Goal: Task Accomplishment & Management: Use online tool/utility

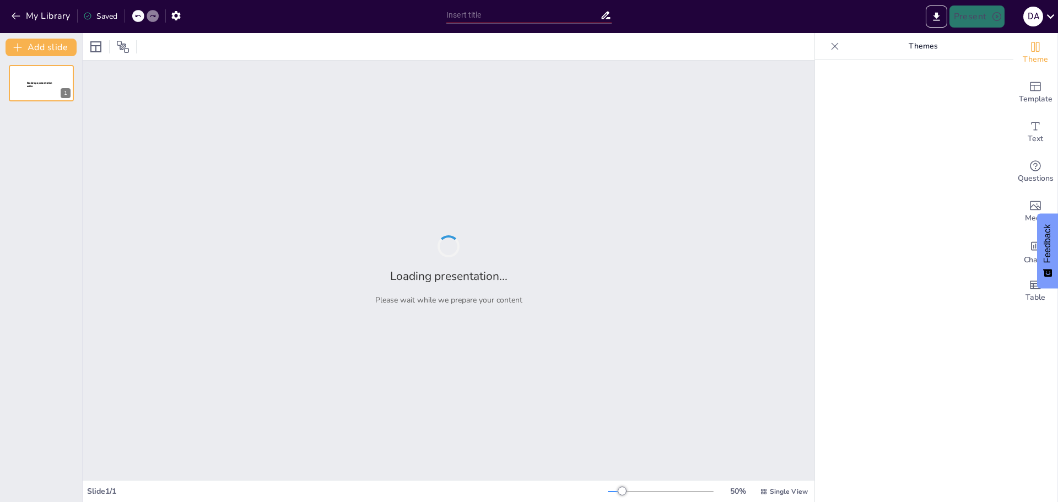
type input "Avances en Automatización y Eficiencia en la Gestión de Concursos"
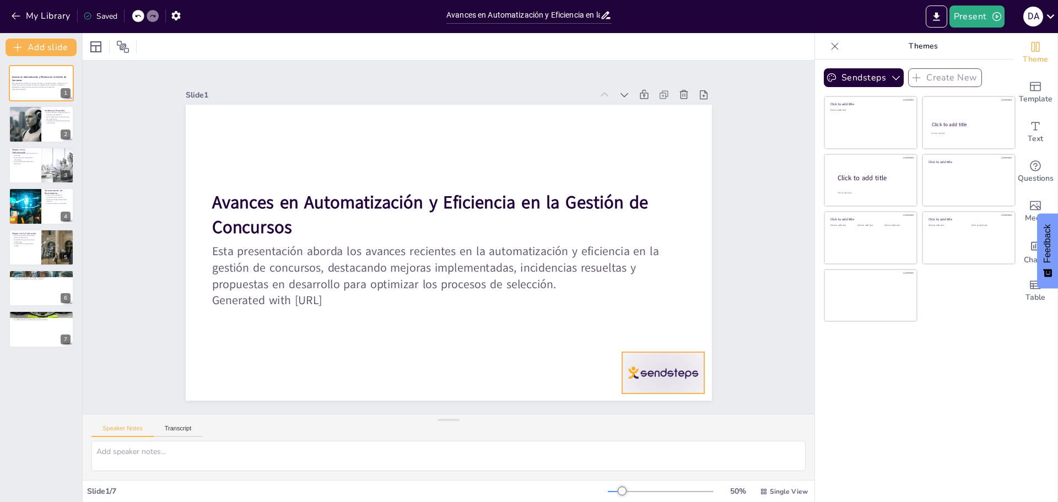
click at [633, 367] on div at bounding box center [663, 372] width 82 height 41
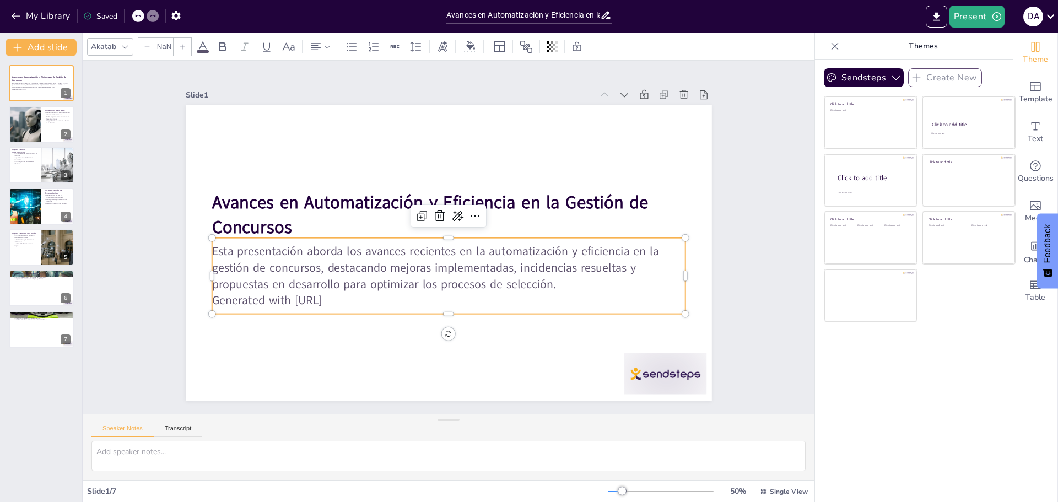
type input "32"
click at [300, 254] on p "Esta presentación aborda los avances recientes en la automatización y eficienci…" at bounding box center [445, 267] width 476 height 98
click at [334, 288] on p "Esta presentación aborda los avances recientes en la automatización y eficienci…" at bounding box center [448, 267] width 473 height 49
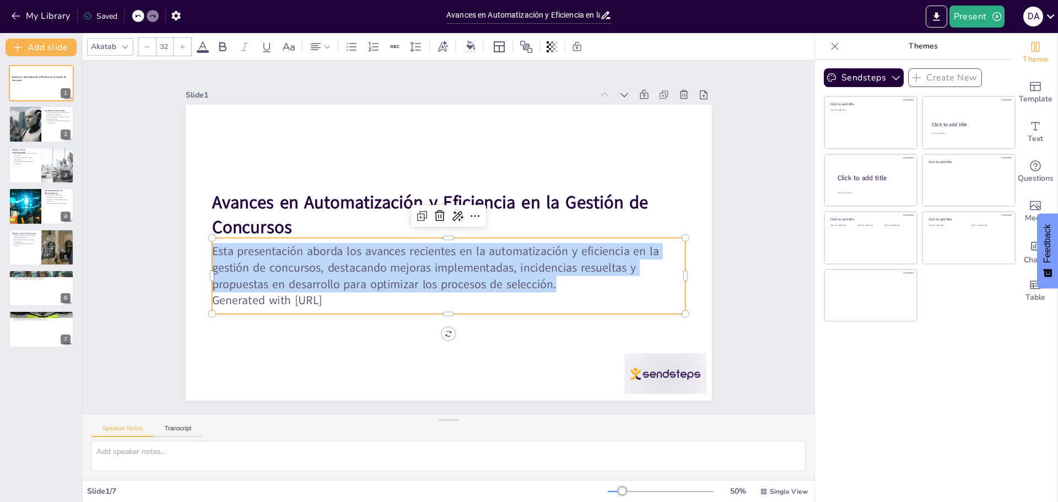
drag, startPoint x: 546, startPoint y: 281, endPoint x: 203, endPoint y: 254, distance: 343.6
click at [203, 254] on div "Avances en Automatización y Eficiencia en la Gestión de Concursos Esta presenta…" at bounding box center [449, 253] width 526 height 296
copy p "Esta presentación aborda los avances recientes en la automatización y eficienci…"
